Goal: Transaction & Acquisition: Download file/media

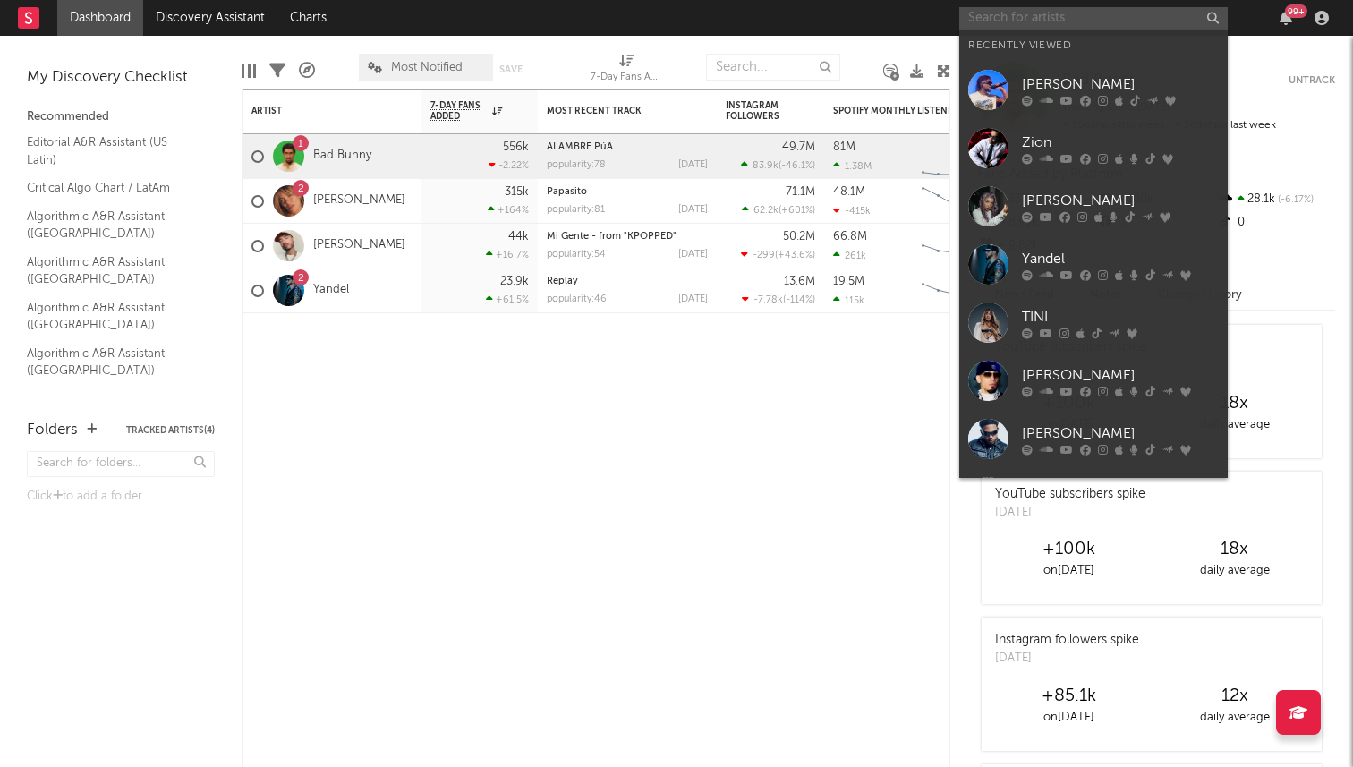
click at [1120, 24] on input "text" at bounding box center [1093, 18] width 269 height 22
type input "l"
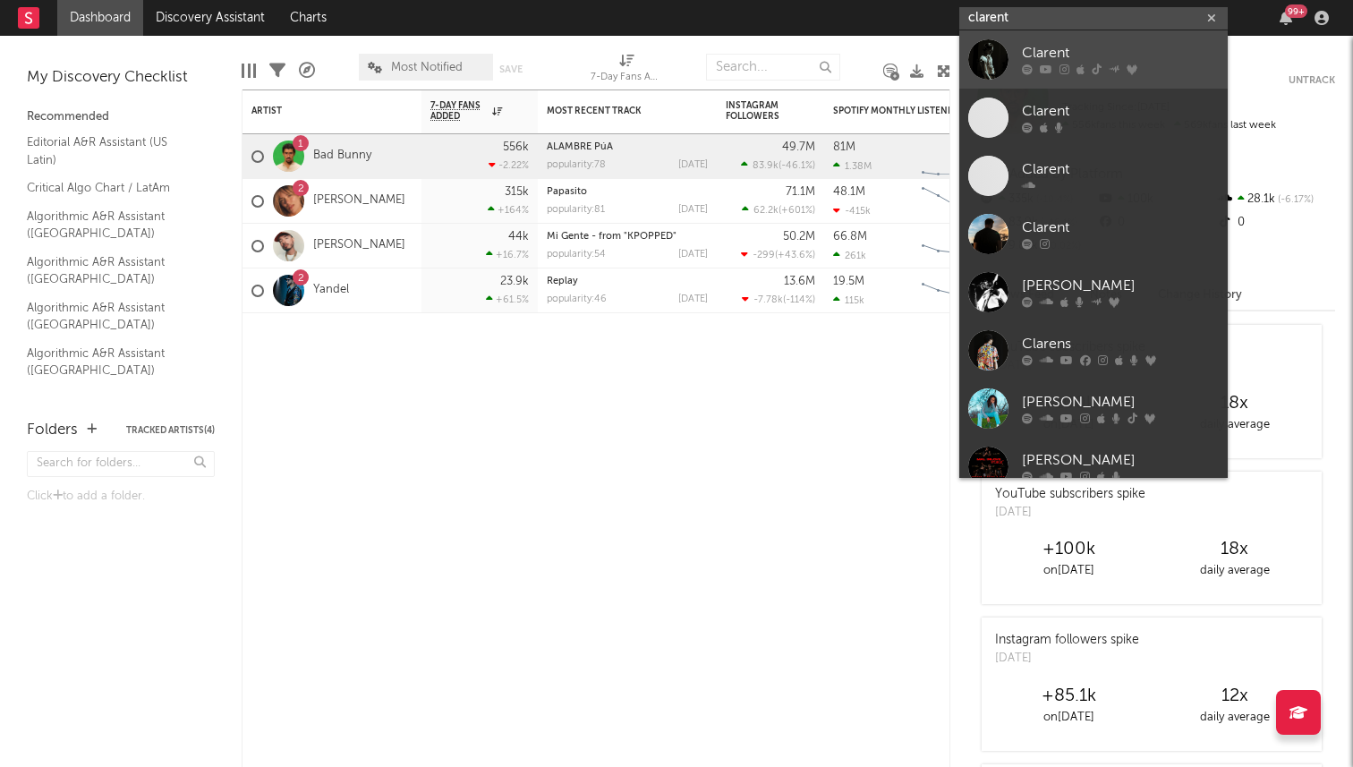
type input "clarent"
click at [988, 61] on div at bounding box center [988, 59] width 40 height 40
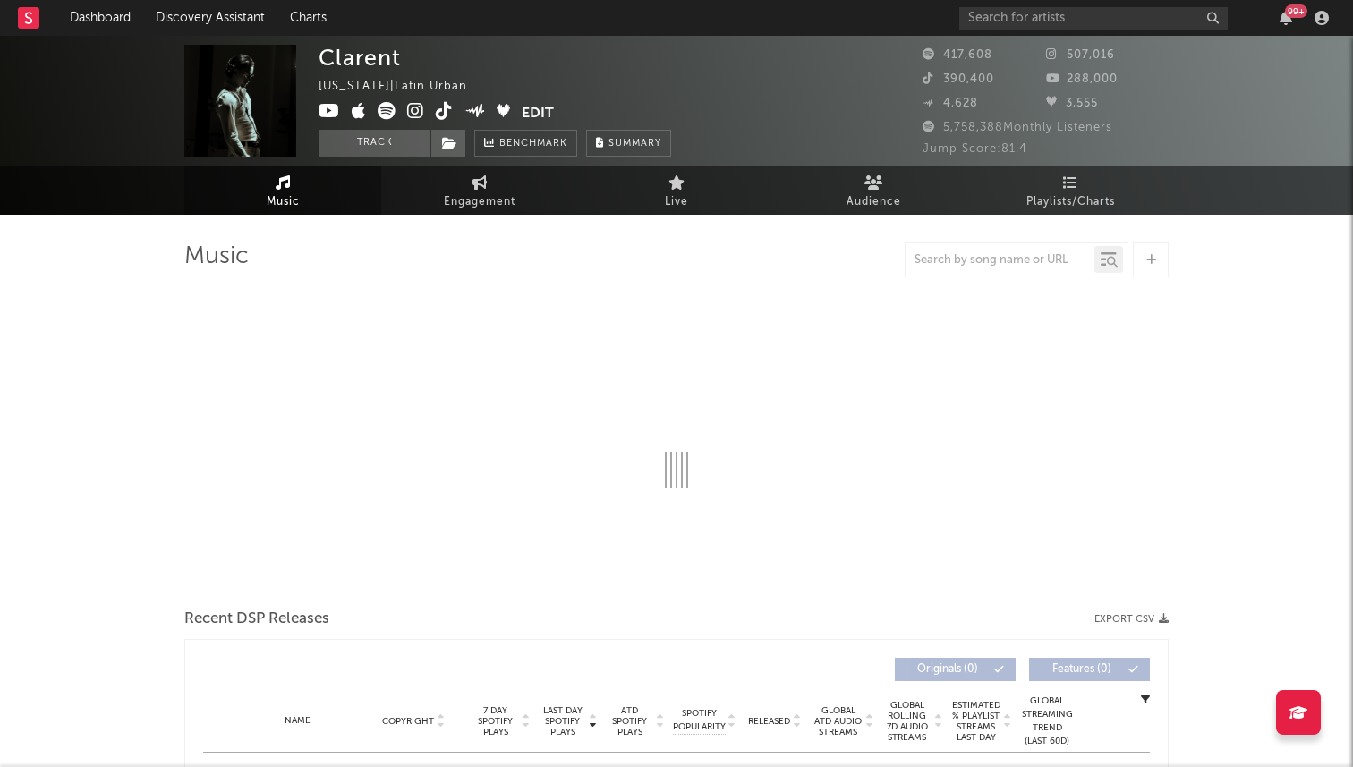
select select "6m"
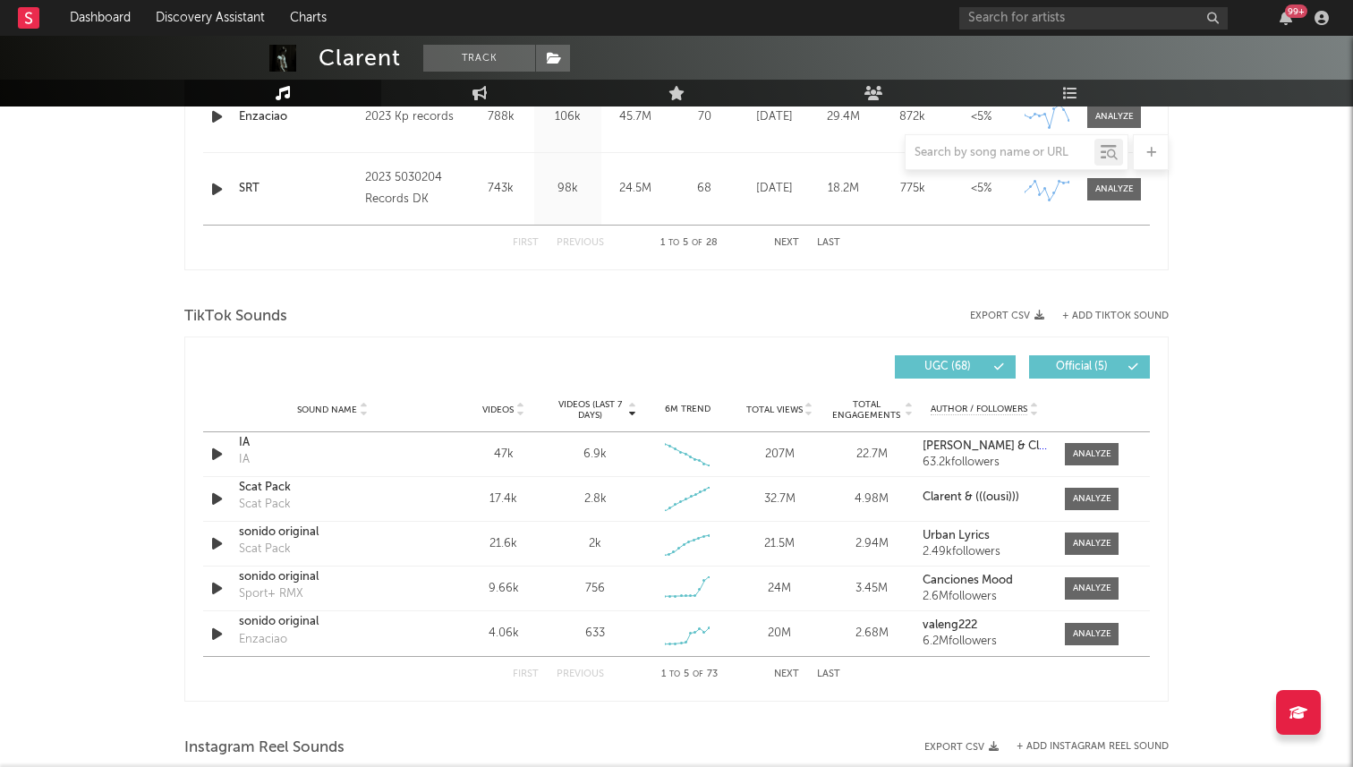
scroll to position [1075, 0]
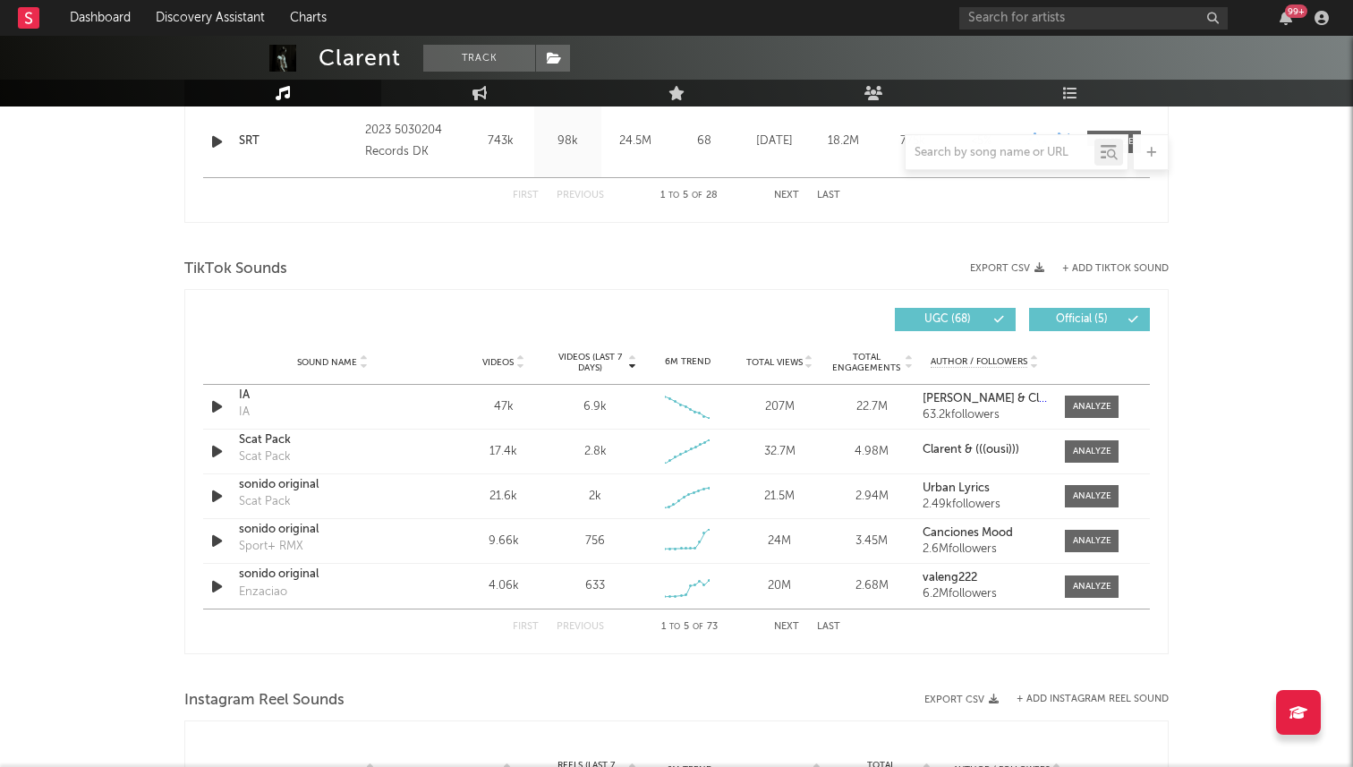
click at [1114, 270] on button "+ Add TikTok Sound" at bounding box center [1115, 269] width 107 height 10
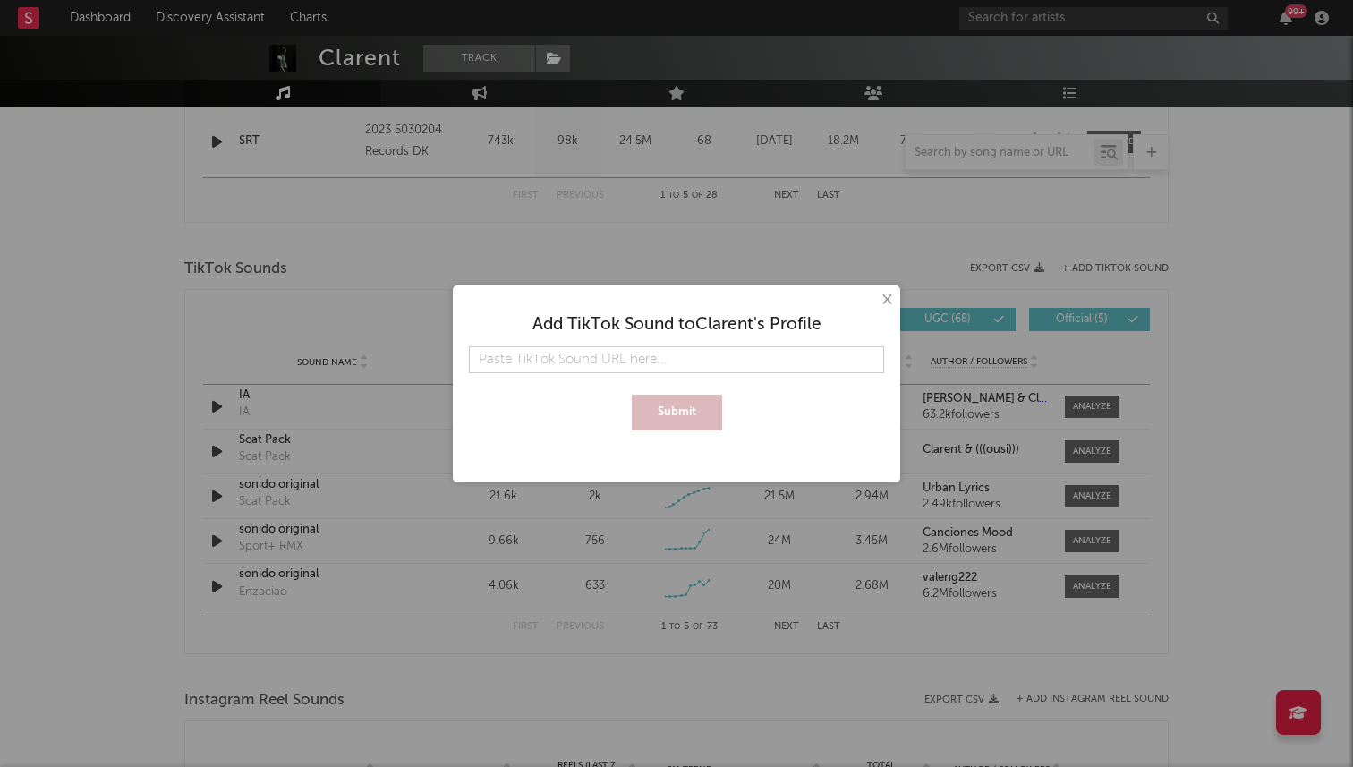
click at [886, 301] on button "×" at bounding box center [886, 300] width 20 height 20
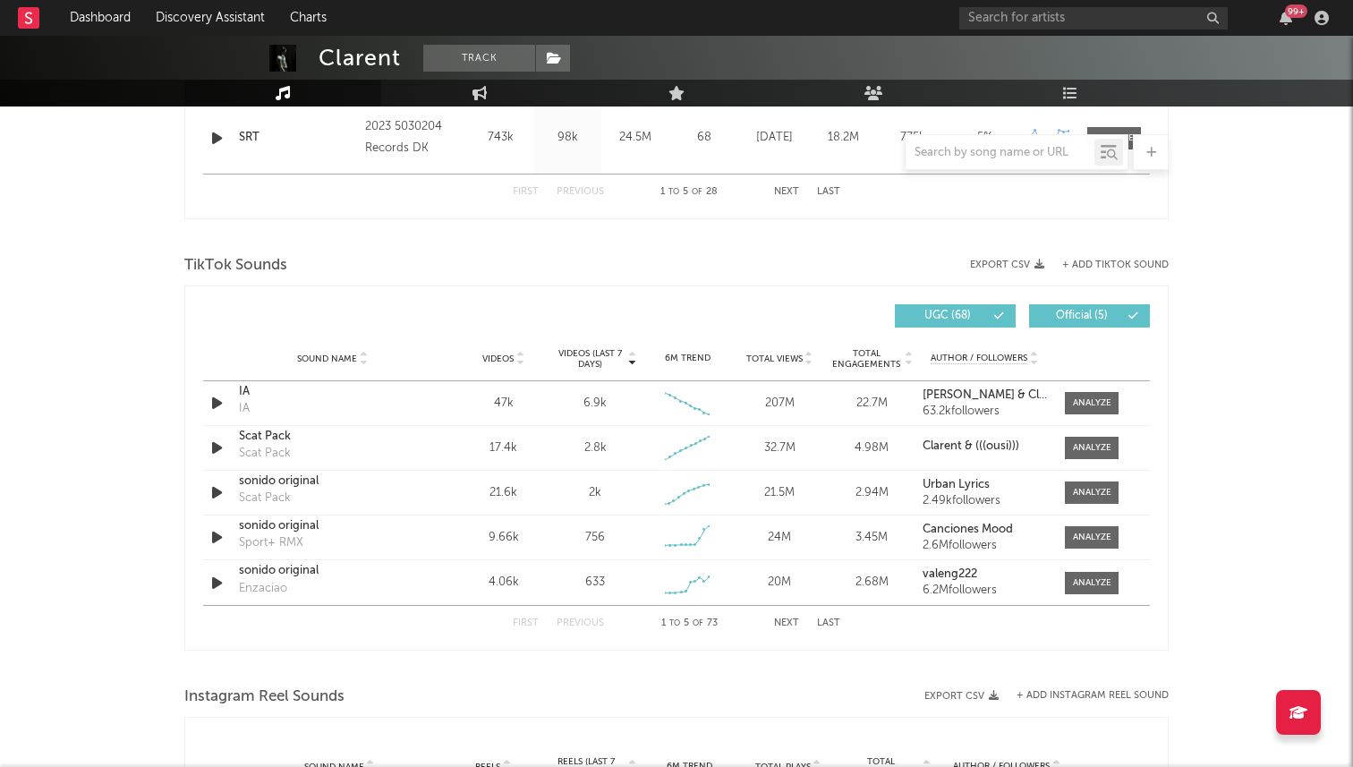
scroll to position [1064, 0]
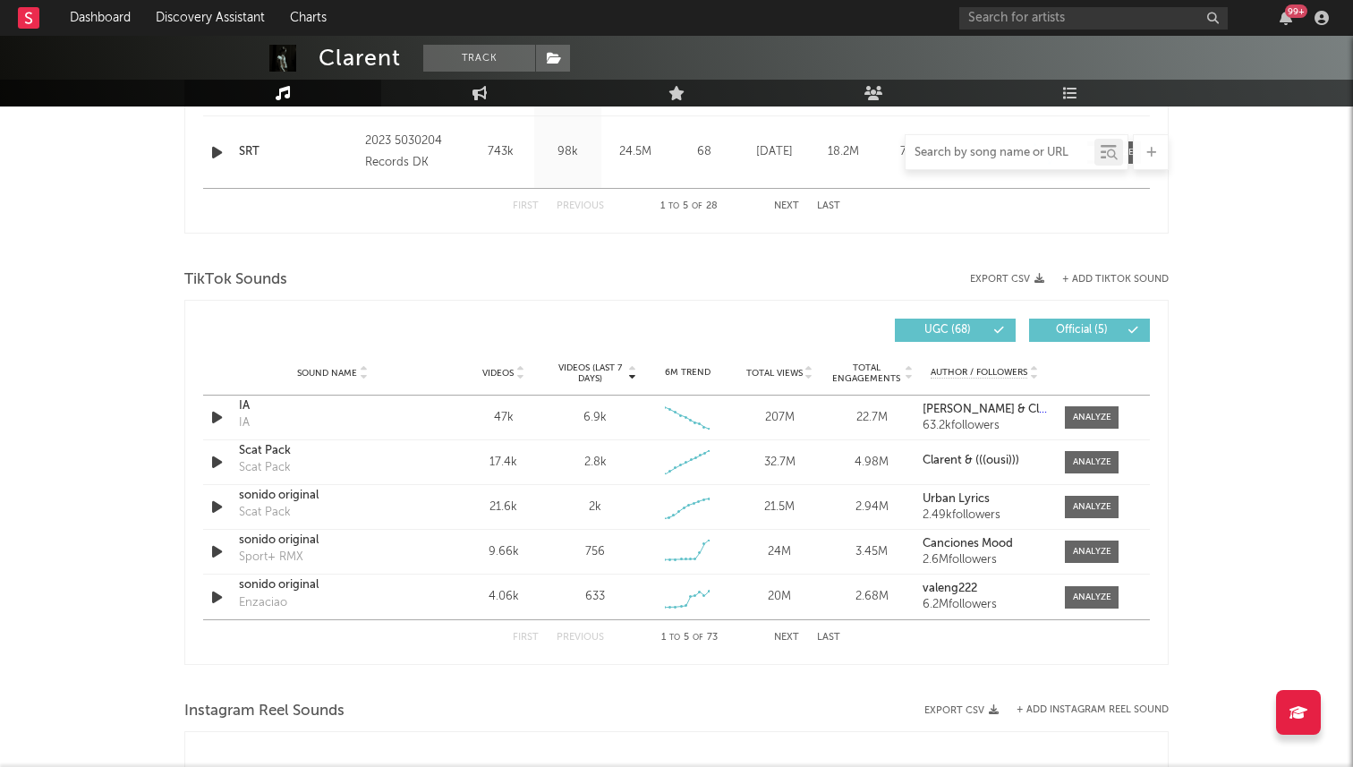
click at [1037, 152] on input "text" at bounding box center [1000, 153] width 189 height 14
click at [1113, 150] on icon at bounding box center [1112, 154] width 11 height 11
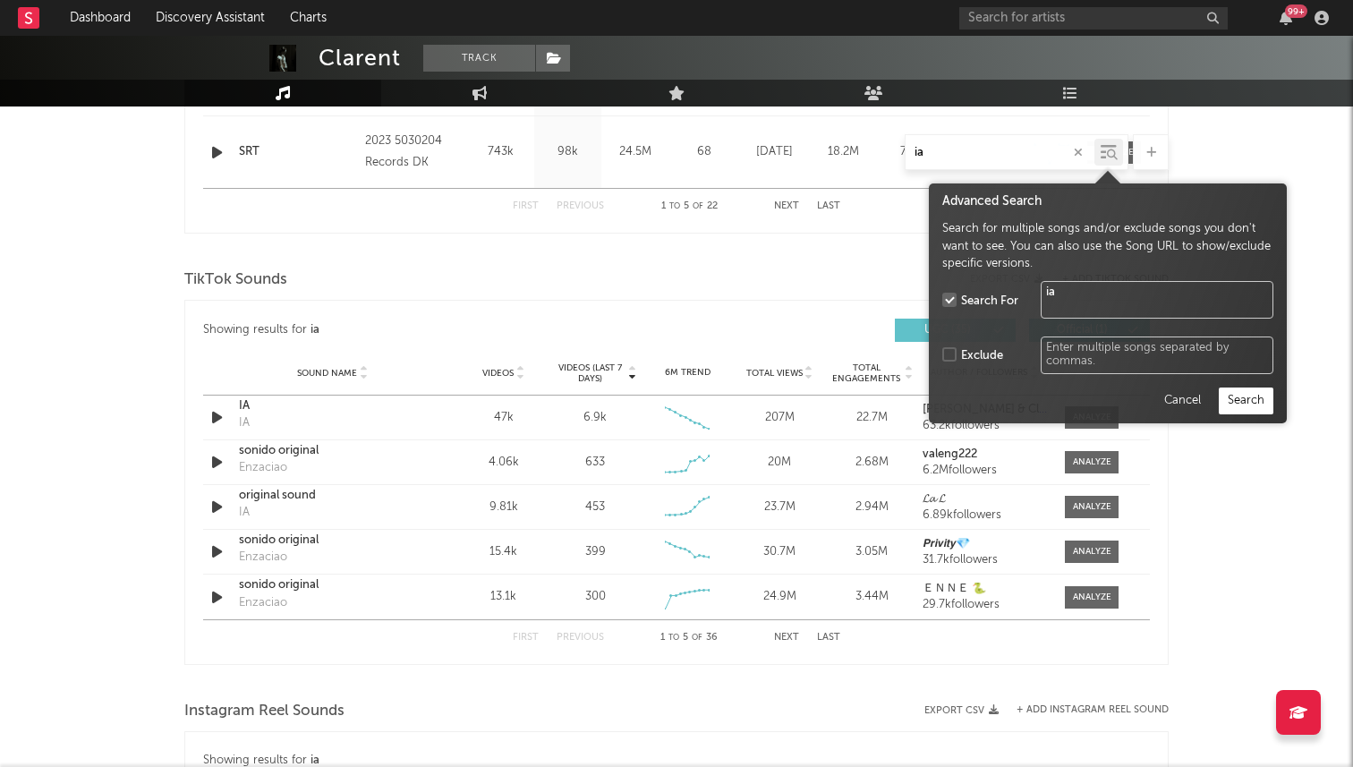
type input "ia"
click at [1170, 390] on button "Cancel" at bounding box center [1182, 401] width 55 height 27
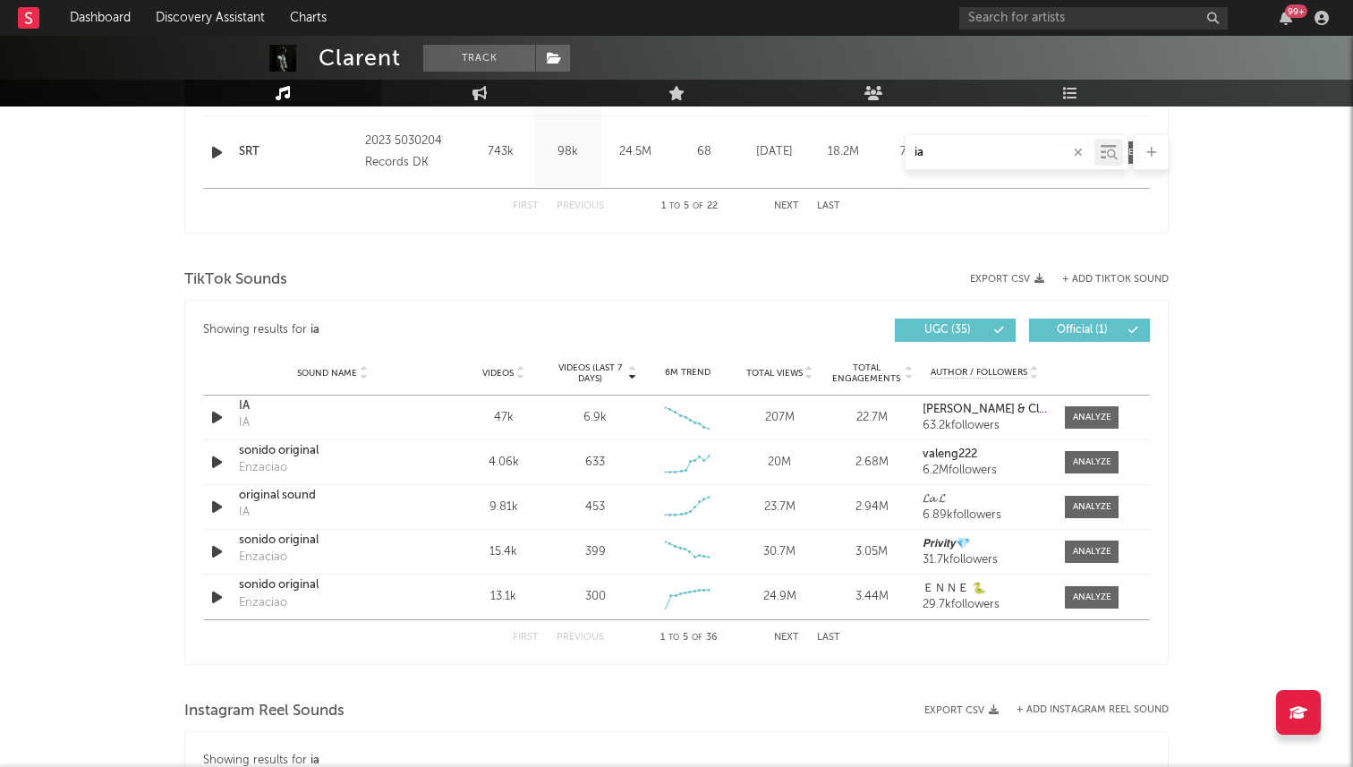
click at [1029, 148] on input "ia" at bounding box center [1000, 153] width 189 height 14
click at [795, 637] on button "Next" at bounding box center [786, 638] width 25 height 10
click at [1041, 280] on icon "button" at bounding box center [1040, 279] width 10 height 10
